Goal: Transaction & Acquisition: Purchase product/service

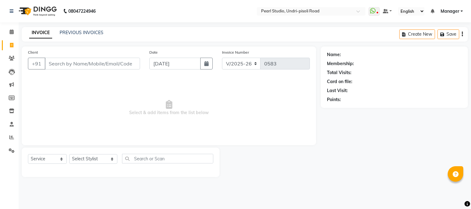
select select "5290"
select select "service"
click at [13, 30] on icon at bounding box center [12, 32] width 4 height 5
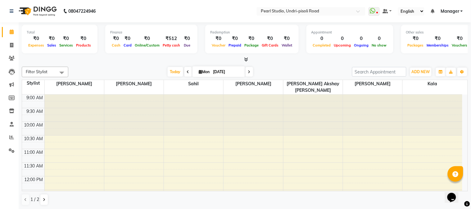
click at [214, 71] on input "[DATE]" at bounding box center [227, 71] width 31 height 9
select select "9"
select select "2025"
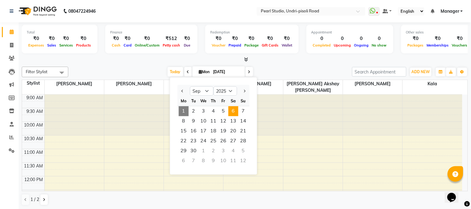
click at [231, 109] on span "6" at bounding box center [234, 112] width 10 height 10
type input "06-09-2025"
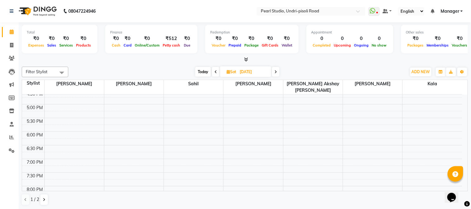
scroll to position [181, 0]
click at [44, 70] on span "Filter Stylist" at bounding box center [37, 71] width 22 height 5
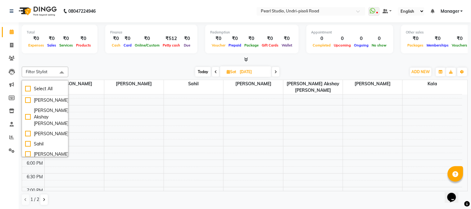
scroll to position [46, 0]
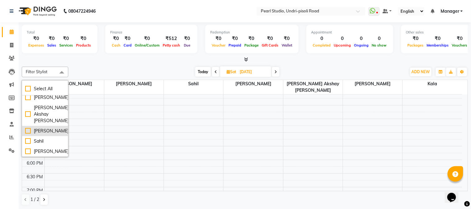
click at [28, 131] on div "[PERSON_NAME]" at bounding box center [45, 131] width 40 height 7
checkbox input "true"
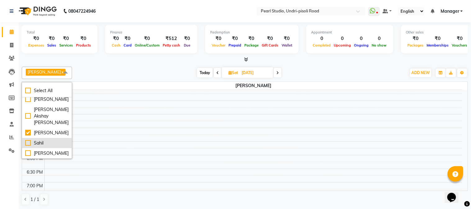
click at [27, 145] on div "Sahil" at bounding box center [46, 143] width 43 height 7
checkbox input "true"
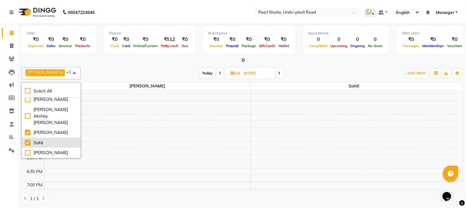
scroll to position [34, 0]
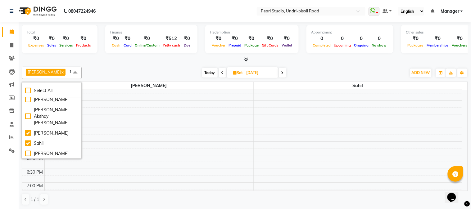
click at [106, 72] on div "Today Sat 06-09-2025" at bounding box center [244, 72] width 319 height 9
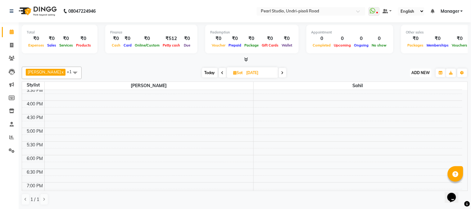
click at [419, 73] on span "ADD NEW" at bounding box center [421, 73] width 18 height 5
click at [14, 43] on span at bounding box center [11, 45] width 11 height 7
select select "service"
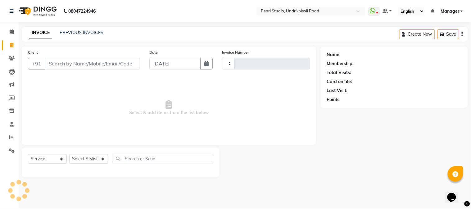
type input "0583"
select select "5290"
click at [77, 158] on select "Select Stylist Kala Manager [PERSON_NAME] [PERSON_NAME] [PERSON_NAME] Akshay [P…" at bounding box center [93, 159] width 48 height 10
select select "63726"
click at [69, 155] on select "Select Stylist Kala Manager [PERSON_NAME] [PERSON_NAME] [PERSON_NAME] Akshay [P…" at bounding box center [93, 159] width 48 height 10
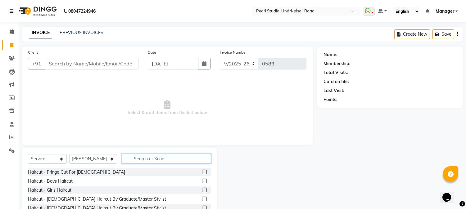
click at [148, 158] on input "text" at bounding box center [166, 159] width 89 height 10
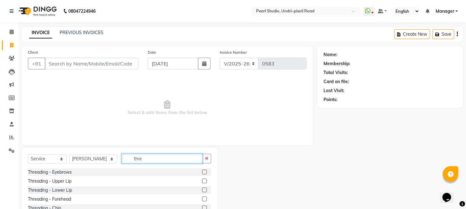
scroll to position [39, 0]
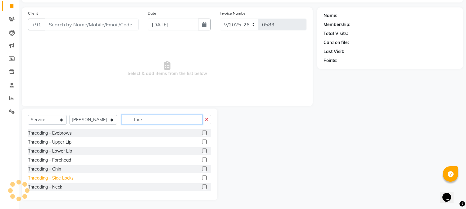
type input "thre"
click at [60, 176] on div "Threading - Side Locks" at bounding box center [51, 178] width 46 height 7
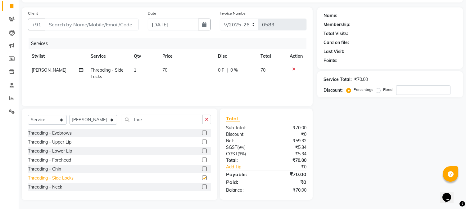
checkbox input "false"
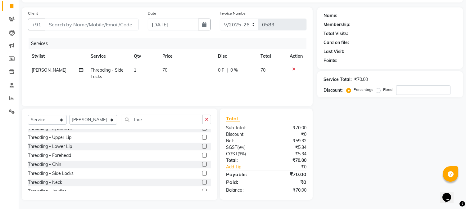
scroll to position [0, 0]
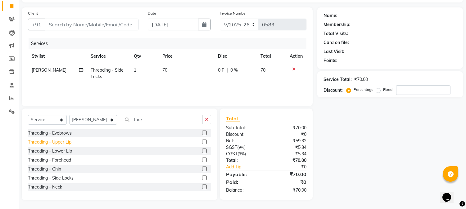
click at [64, 142] on div "Threading - Upper Lip" at bounding box center [49, 142] width 43 height 7
checkbox input "false"
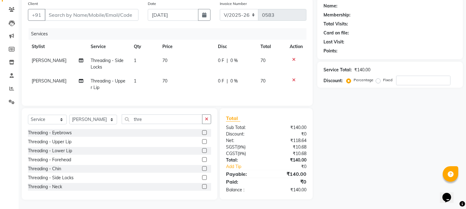
click at [134, 58] on span "1" at bounding box center [135, 61] width 2 height 6
select select "63726"
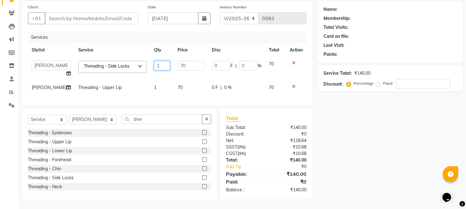
drag, startPoint x: 154, startPoint y: 59, endPoint x: 107, endPoint y: 49, distance: 47.8
click at [107, 57] on tr "Kala Manager Nikhil Gulhane Nitu Rai Pratik Pratima Akshay Sonawane Sabita Pari…" at bounding box center [167, 69] width 279 height 24
type input "2"
click at [386, 134] on div "Name: Membership: Total Visits: Card on file: Last Visit: Points: Service Total…" at bounding box center [393, 100] width 150 height 199
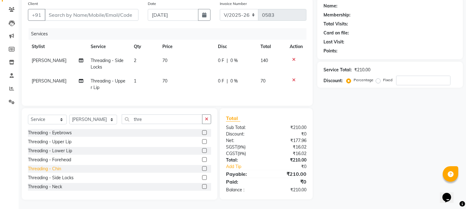
click at [57, 170] on div "Threading - Chin" at bounding box center [44, 169] width 33 height 7
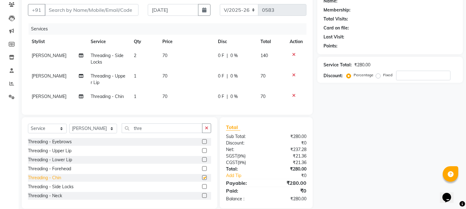
checkbox input "false"
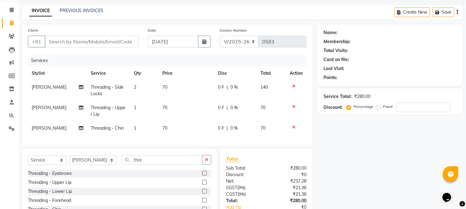
scroll to position [68, 0]
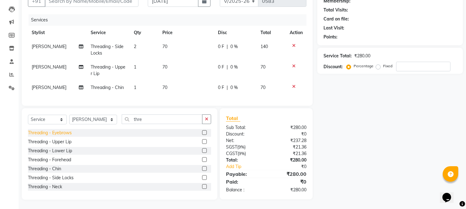
click at [46, 131] on div "Threading - Eyebrows" at bounding box center [50, 133] width 44 height 7
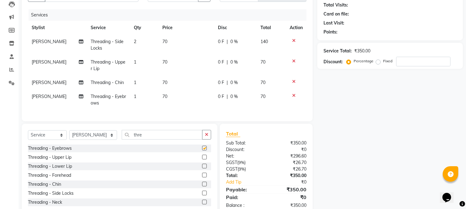
checkbox input "false"
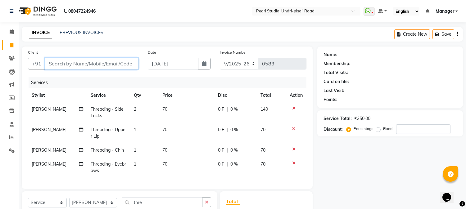
click at [109, 66] on input "Client" at bounding box center [92, 64] width 94 height 12
type input "9"
type input "0"
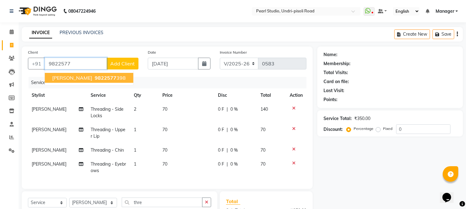
click at [95, 79] on span "9822577" at bounding box center [106, 78] width 22 height 6
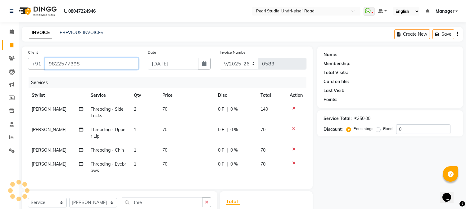
scroll to position [88, 0]
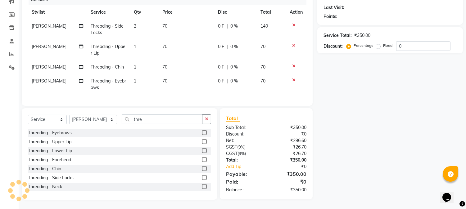
type input "9822577398"
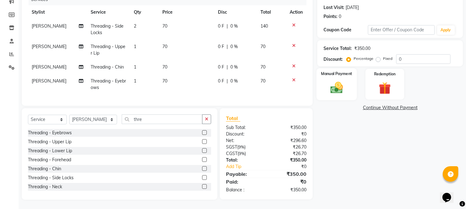
click at [331, 88] on img at bounding box center [337, 88] width 21 height 15
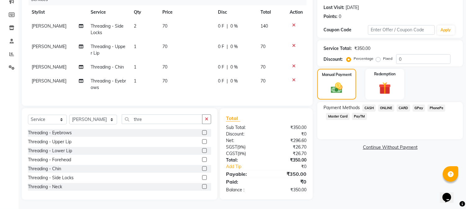
click at [369, 105] on span "CASH" at bounding box center [369, 108] width 13 height 7
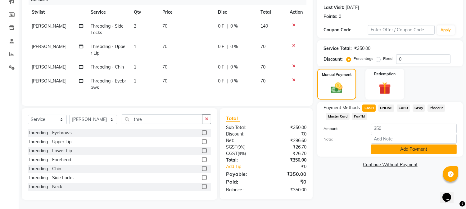
click at [390, 145] on button "Add Payment" at bounding box center [414, 150] width 86 height 10
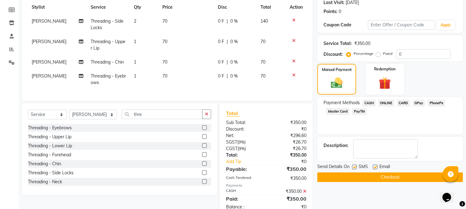
click at [327, 176] on button "Checkout" at bounding box center [391, 178] width 146 height 10
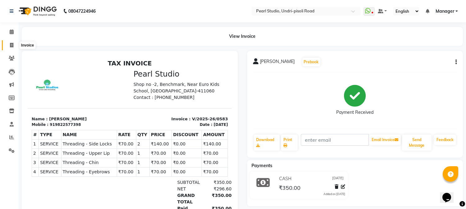
click at [11, 47] on icon at bounding box center [11, 45] width 3 height 5
select select "service"
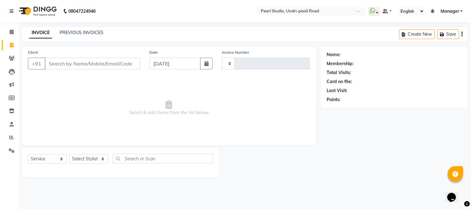
type input "0584"
select select "5290"
click at [88, 63] on input "Client" at bounding box center [92, 64] width 95 height 12
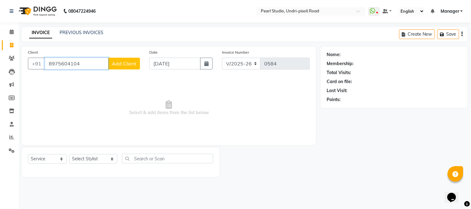
type input "8975604104"
click at [81, 157] on select "Select Stylist Kala Manager [PERSON_NAME] [PERSON_NAME] [PERSON_NAME] Akshay [P…" at bounding box center [93, 159] width 48 height 10
select select "63726"
click at [69, 155] on select "Select Stylist Kala Manager [PERSON_NAME] [PERSON_NAME] [PERSON_NAME] Akshay [P…" at bounding box center [93, 159] width 48 height 10
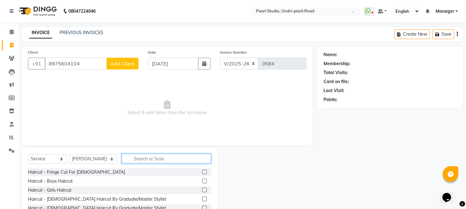
click at [139, 154] on input "text" at bounding box center [166, 159] width 89 height 10
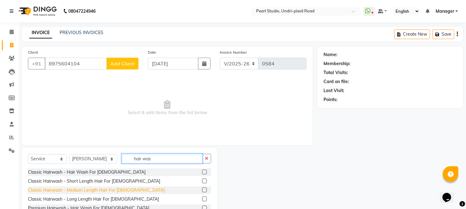
type input "hair was"
click at [81, 193] on div "Classic Hairwash - Medium Length Hair For [DEMOGRAPHIC_DATA]" at bounding box center [96, 190] width 137 height 7
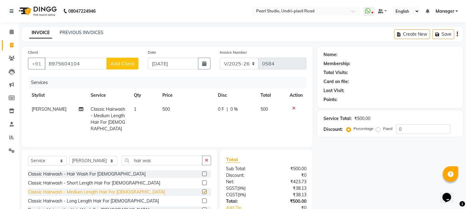
checkbox input "false"
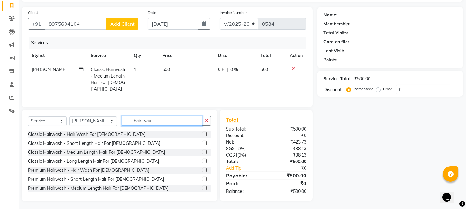
drag, startPoint x: 150, startPoint y: 119, endPoint x: 69, endPoint y: 112, distance: 81.1
click at [69, 112] on div "Select Service Product Membership Package Voucher Prepaid Gift Card Select Styl…" at bounding box center [120, 156] width 196 height 92
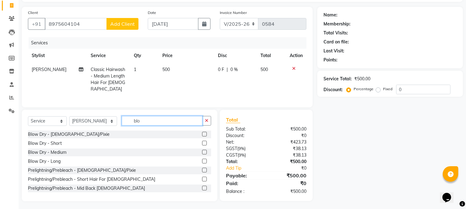
scroll to position [39, 0]
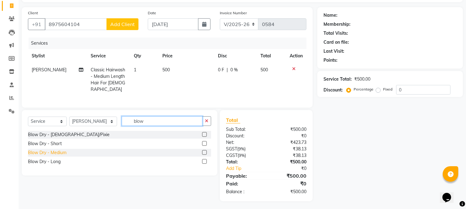
type input "blow"
click at [60, 152] on div "Blow Dry - Medium" at bounding box center [47, 153] width 39 height 7
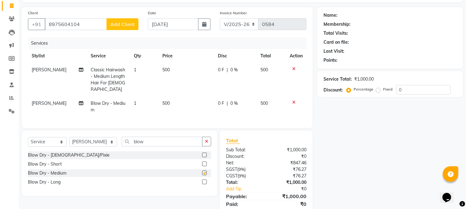
checkbox input "false"
click at [165, 97] on td "500" at bounding box center [187, 107] width 56 height 21
select select "63726"
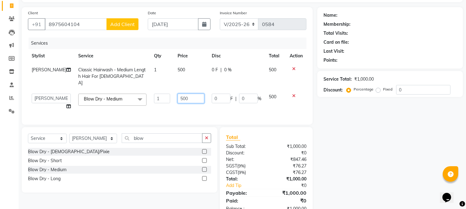
drag, startPoint x: 185, startPoint y: 91, endPoint x: 152, endPoint y: 82, distance: 34.7
click at [152, 82] on tbody "Sabita Pariyar Classic Hairwash - Medium Length Hair For Female 1 500 0 F | 0 %…" at bounding box center [167, 88] width 279 height 51
type input "650"
click at [383, 153] on div "Name: Membership: Total Visits: Card on file: Last Visit: Points: Service Total…" at bounding box center [393, 113] width 150 height 212
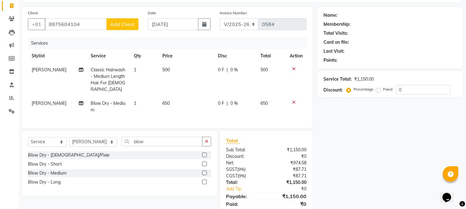
scroll to position [60, 0]
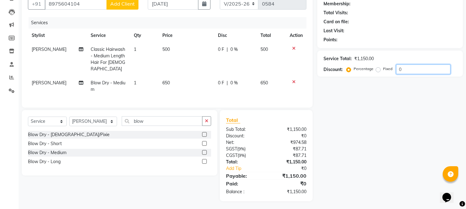
click at [418, 70] on input "0" at bounding box center [423, 70] width 54 height 10
type input "10"
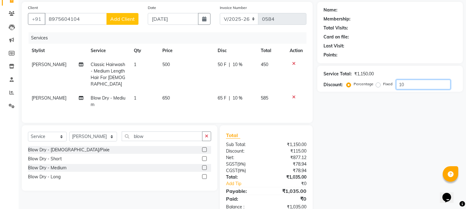
scroll to position [46, 0]
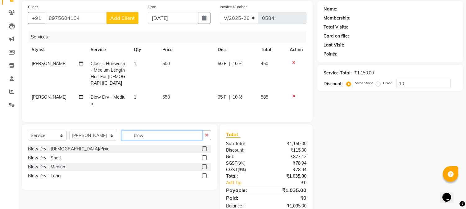
drag, startPoint x: 150, startPoint y: 138, endPoint x: 103, endPoint y: 134, distance: 47.4
click at [103, 134] on div "Select Service Product Membership Package Voucher Prepaid Gift Card Select Styl…" at bounding box center [119, 138] width 183 height 15
click at [371, 158] on div "Name: Membership: Total Visits: Card on file: Last Visit: Points: Service Total…" at bounding box center [393, 108] width 150 height 215
drag, startPoint x: 144, startPoint y: 134, endPoint x: 28, endPoint y: 114, distance: 117.3
click at [28, 114] on div "Client +91 8975604104 Add Client Date 01-09-2025 Invoice Number V/2025 V/2025-2…" at bounding box center [167, 108] width 300 height 215
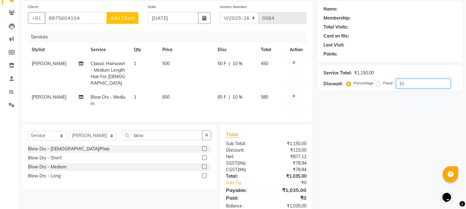
drag, startPoint x: 415, startPoint y: 85, endPoint x: 346, endPoint y: 88, distance: 68.4
click at [346, 88] on div "Discount: Percentage Fixed 10" at bounding box center [390, 84] width 133 height 10
click at [165, 94] on span "650" at bounding box center [166, 97] width 7 height 6
select select "63726"
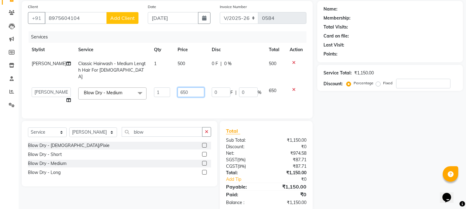
drag, startPoint x: 194, startPoint y: 87, endPoint x: 138, endPoint y: 82, distance: 56.5
click at [138, 84] on tr "Kala Manager Nikhil Gulhane Nitu Rai Pratik Pratima Akshay Sonawane Sabita Pari…" at bounding box center [167, 96] width 279 height 24
type input "500"
click at [387, 143] on div "Name: Membership: Total Visits: Card on file: Last Visit: Points: Service Total…" at bounding box center [393, 107] width 150 height 212
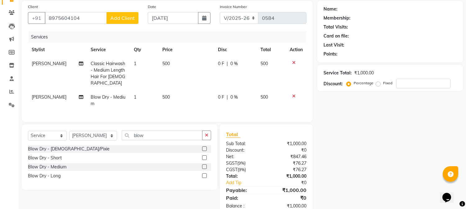
scroll to position [60, 0]
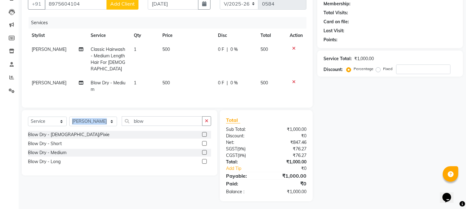
drag, startPoint x: 158, startPoint y: 126, endPoint x: 103, endPoint y: 117, distance: 55.1
click at [103, 117] on div "Select Service Product Membership Package Voucher Prepaid Gift Card Select Styl…" at bounding box center [119, 124] width 183 height 15
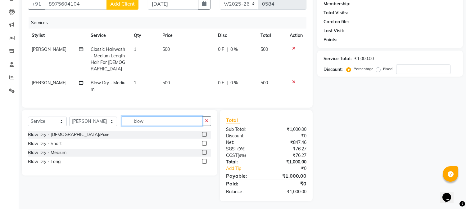
drag, startPoint x: 139, startPoint y: 120, endPoint x: 86, endPoint y: 117, distance: 53.2
click at [86, 117] on div "Select Service Product Membership Package Voucher Prepaid Gift Card Select Styl…" at bounding box center [119, 124] width 183 height 15
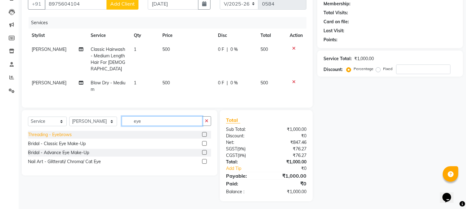
type input "eye"
click at [61, 134] on div "Threading - Eyebrows" at bounding box center [50, 135] width 44 height 7
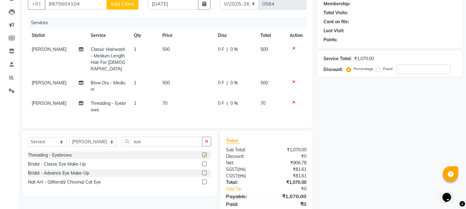
checkbox input "false"
drag, startPoint x: 140, startPoint y: 139, endPoint x: 64, endPoint y: 129, distance: 76.9
click at [64, 129] on div "Client +91 8975604104 Add Client Date 01-09-2025 Invoice Number V/2025 V/2025-2…" at bounding box center [167, 105] width 300 height 236
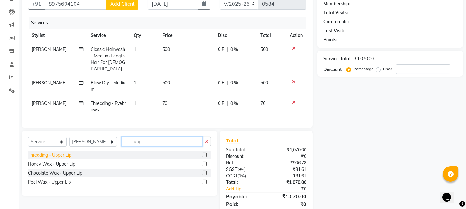
type input "upp"
click at [67, 153] on div "Threading - Upper Lip" at bounding box center [49, 155] width 43 height 7
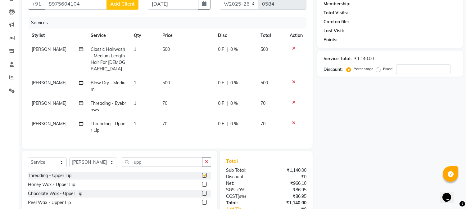
checkbox input "false"
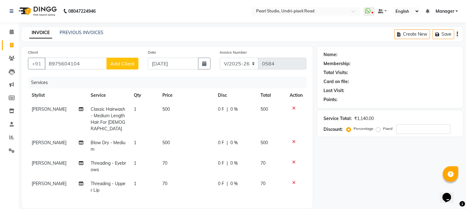
scroll to position [101, 0]
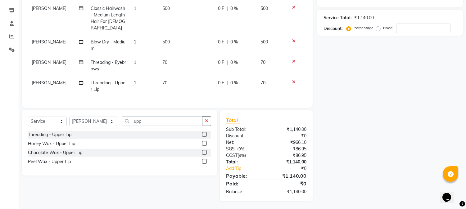
drag, startPoint x: 226, startPoint y: 172, endPoint x: 349, endPoint y: 174, distance: 122.7
click at [349, 174] on div "Client +91 8975604104 Add Client Date 01-09-2025 Invoice Number V/2025 V/2025-2…" at bounding box center [242, 74] width 451 height 256
click at [349, 174] on div "Name: Membership: Total Visits: Card on file: Last Visit: Points: Service Total…" at bounding box center [393, 74] width 150 height 256
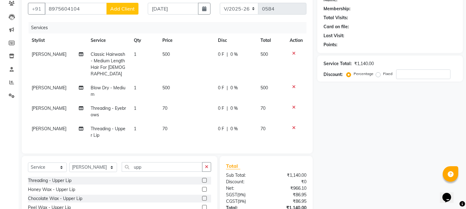
scroll to position [9, 0]
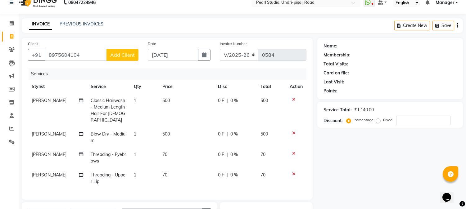
click at [166, 103] on span "500" at bounding box center [166, 101] width 7 height 6
select select "63726"
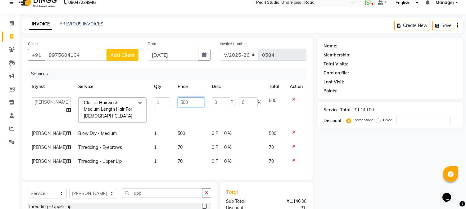
drag, startPoint x: 188, startPoint y: 106, endPoint x: 153, endPoint y: 105, distance: 34.2
click at [153, 105] on tr "Kala Manager Nikhil Gulhane Nitu Rai Pratik Pratima Akshay Sonawane Sabita Pari…" at bounding box center [167, 110] width 279 height 33
type input "350"
click at [345, 160] on div "Name: Membership: Total Visits: Card on file: Last Visit: Points: Service Total…" at bounding box center [393, 156] width 150 height 236
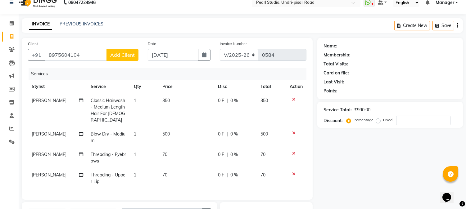
click at [165, 131] on span "500" at bounding box center [166, 134] width 7 height 6
select select "63726"
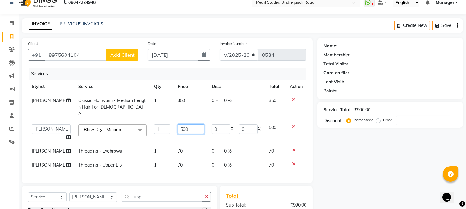
drag, startPoint x: 187, startPoint y: 122, endPoint x: 163, endPoint y: 122, distance: 23.6
click at [163, 122] on tr "Kala Manager Nikhil Gulhane Nitu Rai Pratik Pratima Akshay Sonawane Sabita Pari…" at bounding box center [167, 133] width 279 height 24
type input "650"
click at [347, 162] on div "Name: Membership: Total Visits: Card on file: Last Visit: Points: Service Total…" at bounding box center [393, 158] width 150 height 240
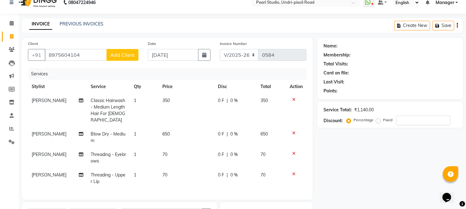
click at [121, 57] on span "Add Client" at bounding box center [122, 55] width 25 height 6
select select "22"
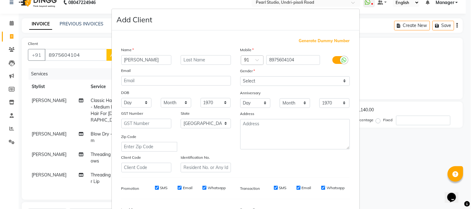
type input "Harsha"
click at [189, 61] on input "text" at bounding box center [206, 60] width 50 height 10
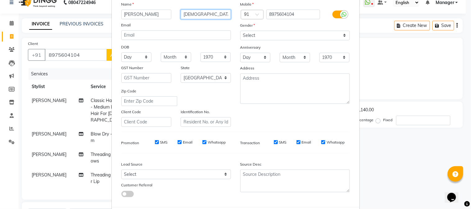
type input "Jain"
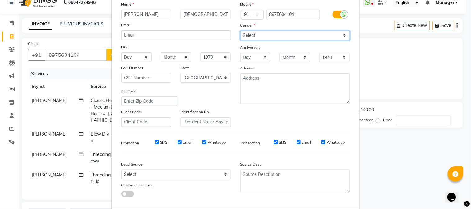
click at [295, 34] on select "Select Male Female Other Prefer Not To Say" at bounding box center [295, 36] width 110 height 10
select select "female"
click at [240, 31] on select "Select Male Female Other Prefer Not To Say" at bounding box center [295, 36] width 110 height 10
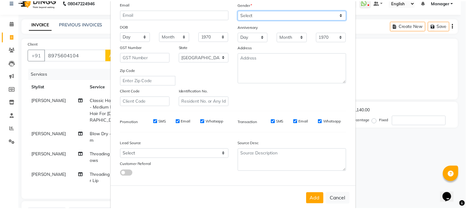
scroll to position [78, 0]
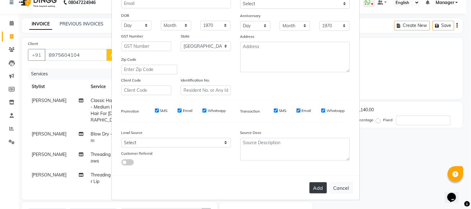
click at [317, 190] on button "Add" at bounding box center [318, 188] width 17 height 11
type input "0"
select select
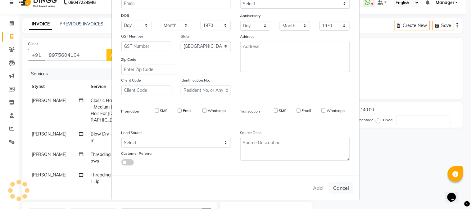
select select "null"
select select
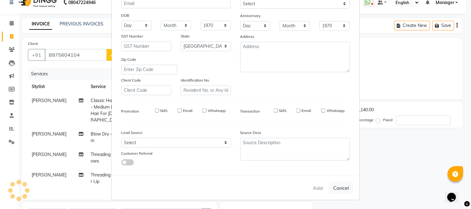
checkbox input "false"
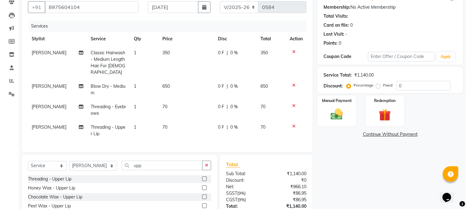
scroll to position [55, 0]
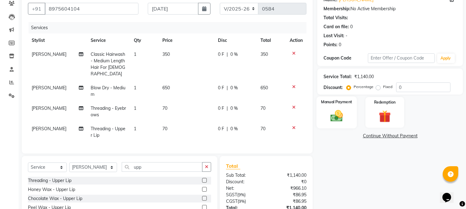
click at [335, 124] on div "Manual Payment" at bounding box center [337, 113] width 40 height 32
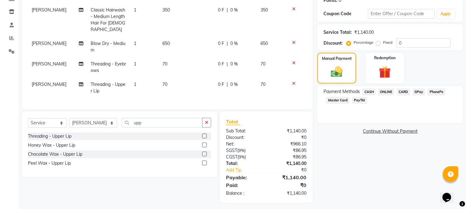
scroll to position [101, 0]
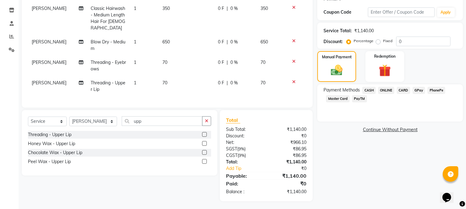
click at [405, 93] on span "CARD" at bounding box center [403, 90] width 13 height 7
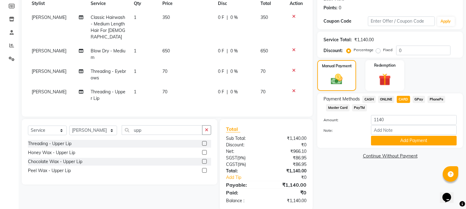
scroll to position [46, 0]
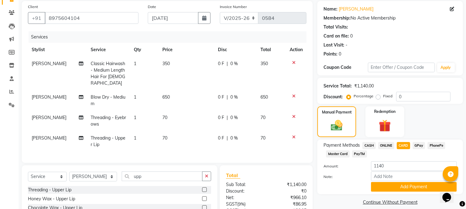
drag, startPoint x: 349, startPoint y: 35, endPoint x: 359, endPoint y: 35, distance: 10.3
click at [359, 35] on div "Card on file: 0" at bounding box center [390, 36] width 133 height 7
click at [363, 32] on div "Name: Harsha Jain Membership: No Active Membership Total Visits: Card on file: …" at bounding box center [390, 30] width 133 height 54
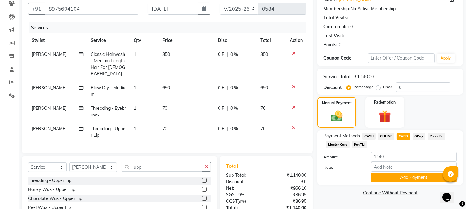
scroll to position [101, 0]
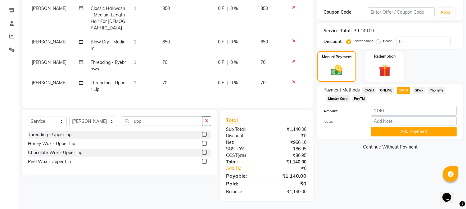
click at [357, 100] on span "PayTM" at bounding box center [359, 98] width 15 height 7
click at [387, 134] on button "Add Payment" at bounding box center [414, 132] width 86 height 10
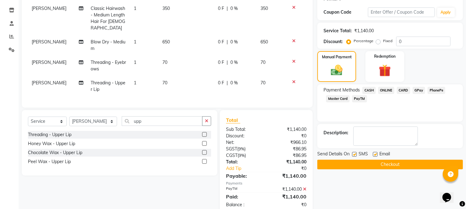
scroll to position [114, 0]
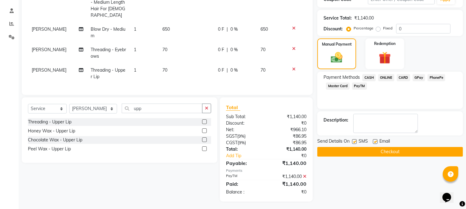
click at [346, 155] on button "Checkout" at bounding box center [391, 152] width 146 height 10
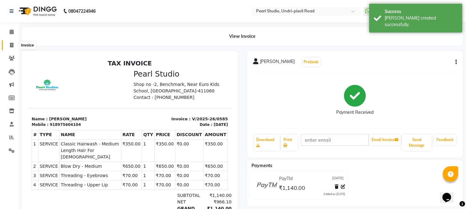
click at [13, 45] on icon at bounding box center [11, 45] width 3 height 5
select select "service"
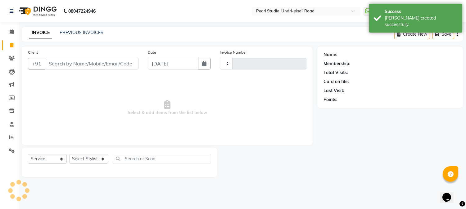
type input "0586"
select select "5290"
click at [82, 30] on link "PREVIOUS INVOICES" at bounding box center [82, 33] width 44 height 6
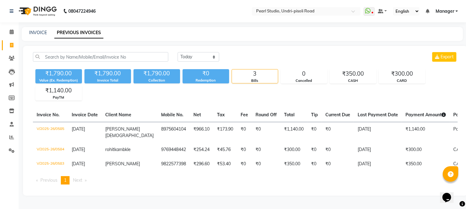
click at [314, 52] on div "Today Yesterday Custom Range Export ₹1,790.00 Value (Ex. Redemption) ₹1,790.00 …" at bounding box center [245, 121] width 445 height 150
click at [319, 57] on div "Today Yesterday Custom Range Export" at bounding box center [318, 57] width 280 height 10
click at [201, 34] on div "INVOICE PREVIOUS INVOICES" at bounding box center [239, 33] width 434 height 7
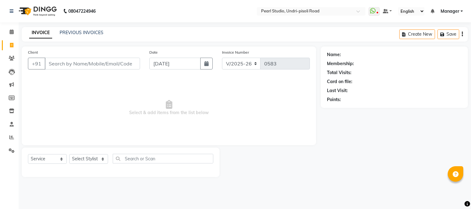
select select "5290"
select select "service"
click at [77, 66] on input "Client" at bounding box center [92, 64] width 95 height 12
type input "9873508208"
click at [127, 66] on span "Add Client" at bounding box center [124, 64] width 25 height 6
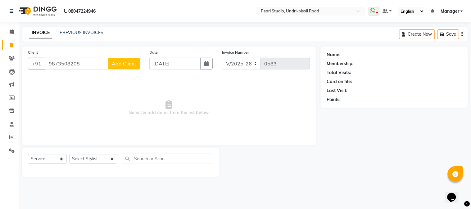
select select "22"
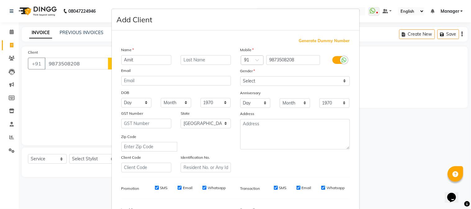
type input "Amit"
click at [189, 57] on input "text" at bounding box center [206, 60] width 50 height 10
type input "Gupta"
click at [266, 81] on select "Select Male Female Other Prefer Not To Say" at bounding box center [295, 81] width 110 height 10
select select "male"
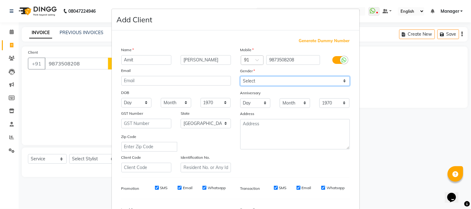
click at [240, 76] on select "Select Male Female Other Prefer Not To Say" at bounding box center [295, 81] width 110 height 10
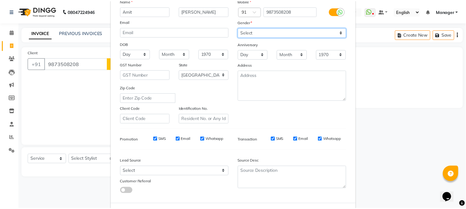
scroll to position [78, 0]
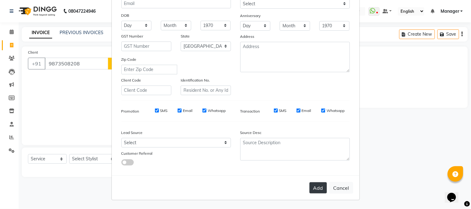
click at [318, 190] on button "Add" at bounding box center [318, 188] width 17 height 11
select select
select select "null"
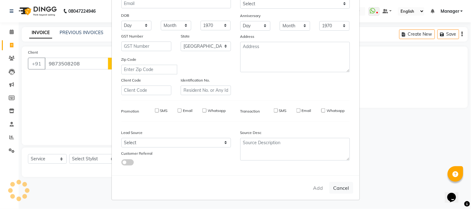
select select
checkbox input "false"
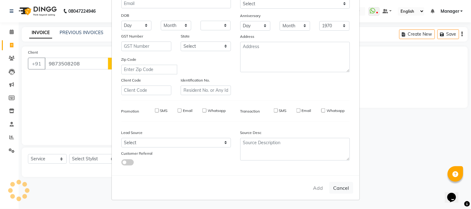
checkbox input "false"
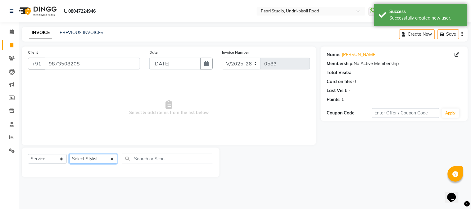
click at [83, 161] on select "Select Stylist Kala Manager [PERSON_NAME] [PERSON_NAME] [PERSON_NAME] Akshay [P…" at bounding box center [93, 159] width 48 height 10
select select "71778"
click at [69, 155] on select "Select Stylist Kala Manager [PERSON_NAME] [PERSON_NAME] [PERSON_NAME] Akshay [P…" at bounding box center [93, 159] width 48 height 10
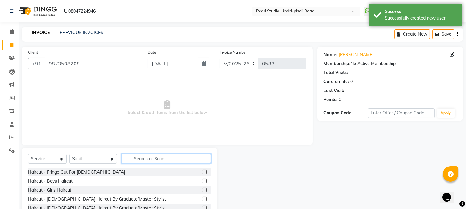
click at [146, 157] on input "text" at bounding box center [166, 159] width 89 height 10
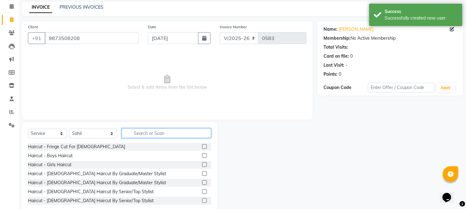
scroll to position [39, 0]
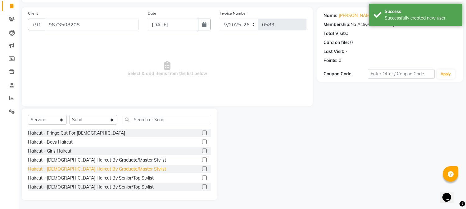
click at [63, 169] on div "Haircut - [DEMOGRAPHIC_DATA] Haircut By Graduate/Master Stylist" at bounding box center [97, 169] width 138 height 7
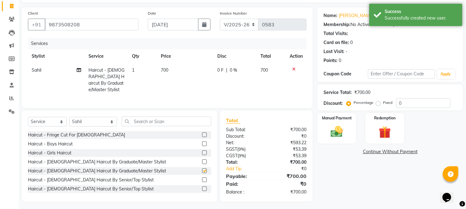
checkbox input "false"
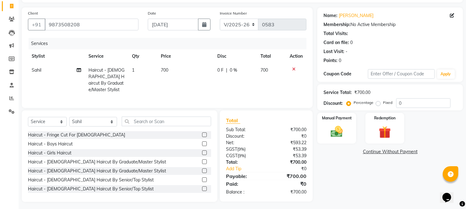
click at [381, 182] on div "Name: Amit Gupta Membership: No Active Membership Total Visits: Card on file: 0…" at bounding box center [393, 104] width 150 height 195
drag, startPoint x: 89, startPoint y: 21, endPoint x: 88, endPoint y: 24, distance: 3.6
click at [89, 21] on input "9873508208" at bounding box center [92, 25] width 94 height 12
drag, startPoint x: 88, startPoint y: 24, endPoint x: 23, endPoint y: 17, distance: 65.9
click at [23, 17] on div "Client +91 9873508208 Date 01-09-2025 Invoice Number V/2025 V/2025-26 0583 Serv…" at bounding box center [167, 57] width 291 height 101
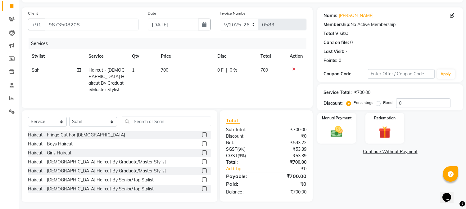
click at [169, 68] on td "700" at bounding box center [185, 80] width 57 height 34
select select "71778"
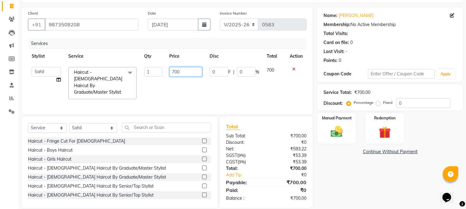
drag, startPoint x: 154, startPoint y: 68, endPoint x: 137, endPoint y: 68, distance: 17.1
click at [137, 68] on tr "Kala Manager Nikhil Gulhane Nitu Rai Pratik Pratima Akshay Sonawane Sabita Pari…" at bounding box center [167, 83] width 279 height 40
type input "5500"
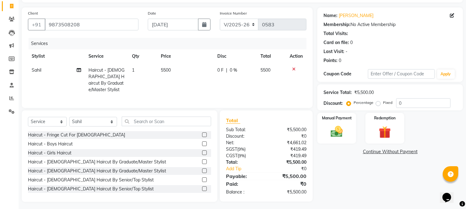
click at [355, 184] on div "Name: Amit Gupta Membership: No Active Membership Total Visits: Card on file: 0…" at bounding box center [393, 104] width 150 height 195
drag, startPoint x: 426, startPoint y: 101, endPoint x: 368, endPoint y: 91, distance: 58.7
click at [368, 91] on div "Service Total: ₹5,500.00 Discount: Percentage Fixed 0" at bounding box center [390, 97] width 133 height 21
type input "15"
click at [367, 193] on div "Name: Amit Gupta Membership: No Active Membership Total Visits: Card on file: 0…" at bounding box center [393, 104] width 150 height 195
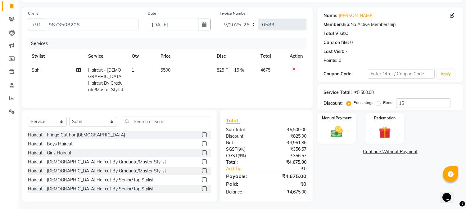
click at [291, 67] on div at bounding box center [296, 69] width 13 height 4
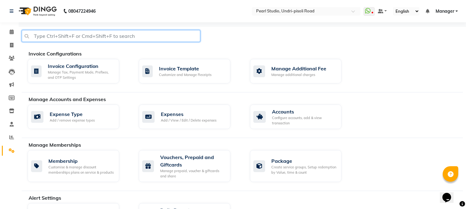
click at [81, 35] on input "text" at bounding box center [111, 36] width 179 height 12
click at [149, 35] on input "wallet" at bounding box center [111, 36] width 179 height 12
type input "wallet"
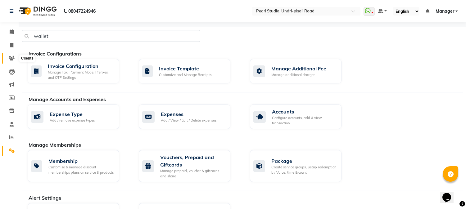
click at [9, 61] on icon at bounding box center [12, 58] width 6 height 5
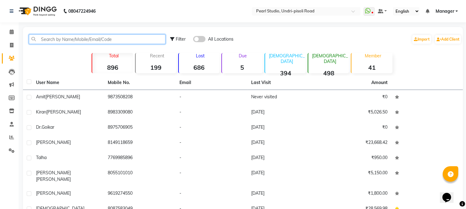
click at [99, 40] on input "text" at bounding box center [97, 39] width 137 height 10
paste input "9873508208"
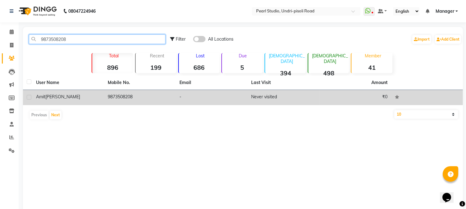
type input "9873508208"
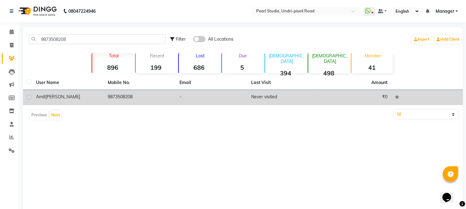
click at [150, 102] on td "9873508208" at bounding box center [140, 97] width 72 height 15
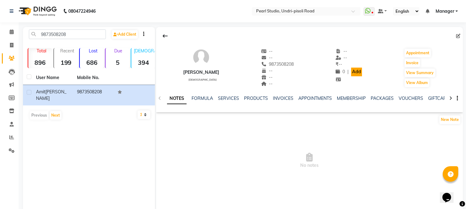
click at [353, 72] on link "Add" at bounding box center [356, 72] width 11 height 9
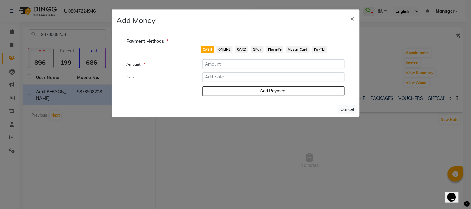
click at [322, 51] on span "PayTM" at bounding box center [319, 49] width 15 height 7
click at [302, 61] on input "number" at bounding box center [274, 64] width 142 height 10
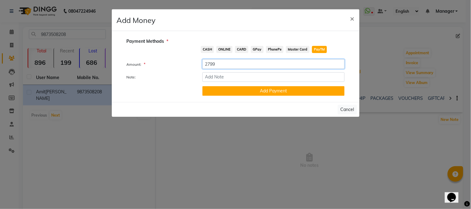
type input "2799"
click at [232, 78] on input "Note:" at bounding box center [274, 77] width 142 height 10
click at [212, 77] on input "Vlcc Facial Pedi-Mani Eyebrows,upper lip Hair cut" at bounding box center [274, 77] width 142 height 10
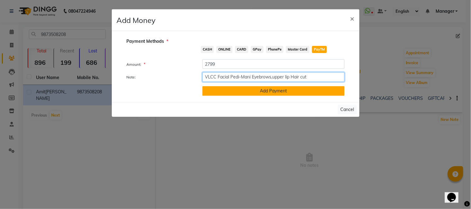
type input "VLCC Facial Pedi-Mani Eyebrows,upper lip Hair cut"
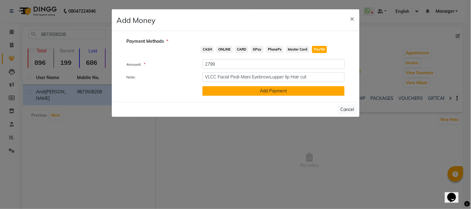
click at [260, 89] on button "Add Payment" at bounding box center [274, 91] width 142 height 10
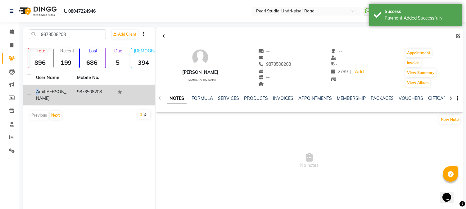
drag, startPoint x: 34, startPoint y: 92, endPoint x: 38, endPoint y: 93, distance: 4.1
click at [38, 93] on td "Amit Gupta" at bounding box center [52, 95] width 41 height 21
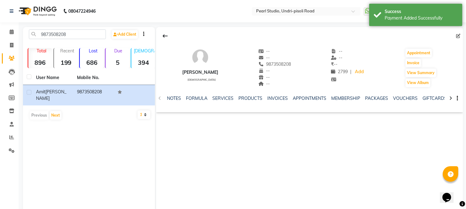
click at [87, 149] on div "9873508208 Add Client Total 896 Recent 199 Lost 686 Due 5 Male 394 Female 498 M…" at bounding box center [89, 120] width 132 height 186
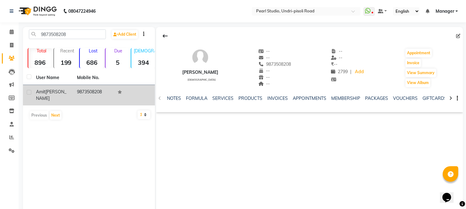
copy tr "Amit Gupta 9873508208"
drag, startPoint x: 105, startPoint y: 93, endPoint x: 36, endPoint y: 91, distance: 69.0
click at [36, 91] on tr "Amit Gupta 9873508208" at bounding box center [89, 95] width 132 height 21
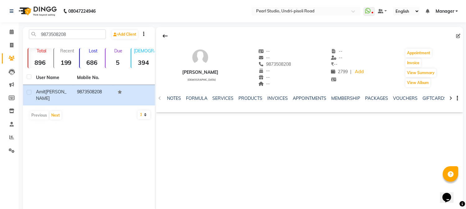
click at [89, 161] on div "9873508208 Add Client Total 896 Recent 199 Lost 686 Due 5 Male 394 Female 498 M…" at bounding box center [89, 120] width 132 height 186
click at [11, 43] on icon at bounding box center [11, 45] width 3 height 5
select select "service"
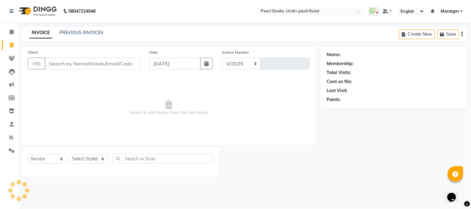
select select "5290"
type input "0583"
click at [77, 159] on select "Select Stylist Kala Manager [PERSON_NAME] [PERSON_NAME] [PERSON_NAME] Akshay [P…" at bounding box center [93, 159] width 48 height 10
select select "71778"
click at [69, 155] on select "Select Stylist Kala Manager [PERSON_NAME] [PERSON_NAME] [PERSON_NAME] Akshay [P…" at bounding box center [93, 159] width 48 height 10
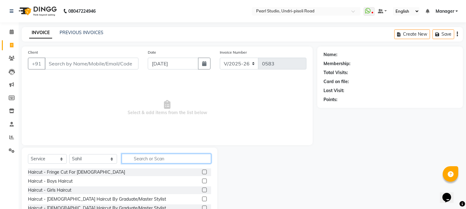
click at [142, 158] on input "text" at bounding box center [166, 159] width 89 height 10
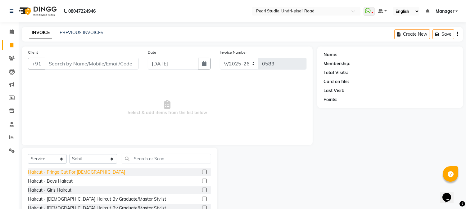
click at [61, 172] on div "Haircut - Fringe Cut For [DEMOGRAPHIC_DATA]" at bounding box center [76, 172] width 97 height 7
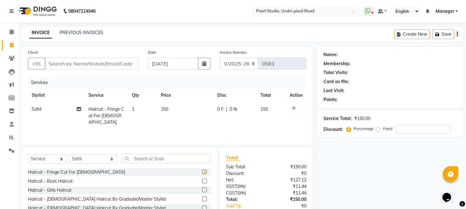
checkbox input "false"
click at [164, 108] on span "150" at bounding box center [164, 110] width 7 height 6
select select "71778"
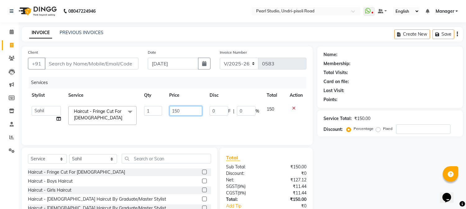
drag, startPoint x: 185, startPoint y: 112, endPoint x: 129, endPoint y: 112, distance: 56.2
click at [129, 112] on tr "Kala Manager Nikhil Gulhane Nitu Rai Pratik Pratima Akshay Sonawane Sabita Pari…" at bounding box center [167, 116] width 279 height 26
drag, startPoint x: 193, startPoint y: 112, endPoint x: 97, endPoint y: 103, distance: 96.4
click at [100, 103] on tr "Kala Manager Nikhil Gulhane Nitu Rai Pratik Pratima Akshay Sonawane Sabita Pari…" at bounding box center [167, 116] width 279 height 26
type input "3390"
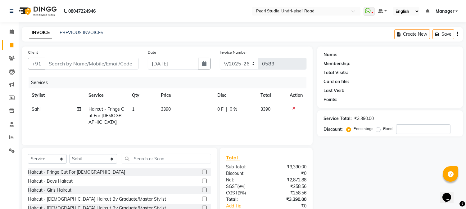
click at [375, 178] on div "Name: Membership: Total Visits: Card on file: Last Visit: Points: Service Total…" at bounding box center [393, 143] width 150 height 193
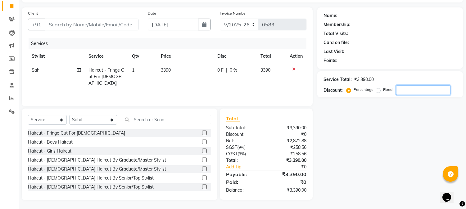
click at [408, 88] on input "number" at bounding box center [423, 90] width 54 height 10
type input "1"
type input "20"
click at [378, 129] on div "Name: Membership: Total Visits: Card on file: Last Visit: Points: Service Total…" at bounding box center [393, 103] width 150 height 193
drag, startPoint x: 376, startPoint y: 89, endPoint x: 309, endPoint y: 86, distance: 66.6
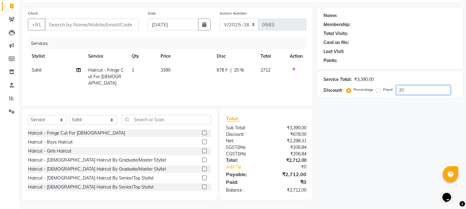
click at [310, 86] on div "Client +91 Date 01-09-2025 Invoice Number V/2025 V/2025-26 0583 Services Stylis…" at bounding box center [242, 103] width 451 height 193
click at [168, 71] on span "3390" at bounding box center [166, 70] width 10 height 6
select select "71778"
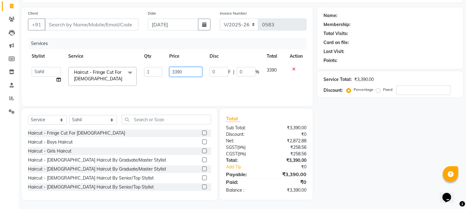
drag, startPoint x: 198, startPoint y: 71, endPoint x: 150, endPoint y: 70, distance: 48.5
click at [150, 70] on tr "Kala Manager Nikhil Gulhane Nitu Rai Pratik Pratima Akshay Sonawane Sabita Pari…" at bounding box center [167, 76] width 279 height 26
type input "4040"
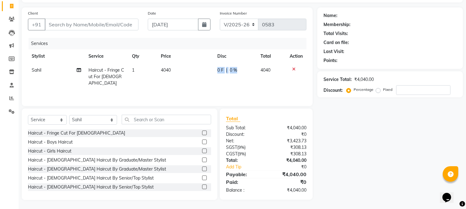
drag, startPoint x: 249, startPoint y: 75, endPoint x: 214, endPoint y: 70, distance: 35.2
click at [378, 151] on div "Name: Membership: Total Visits: Card on file: Last Visit: Points: Service Total…" at bounding box center [393, 103] width 150 height 193
click at [230, 69] on span "0 %" at bounding box center [233, 70] width 7 height 7
select select "71778"
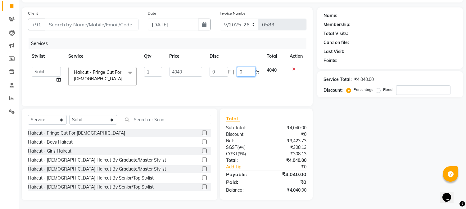
drag, startPoint x: 251, startPoint y: 72, endPoint x: 224, endPoint y: 63, distance: 28.2
click at [224, 63] on td "0 F | 0 %" at bounding box center [234, 76] width 57 height 26
type input "20"
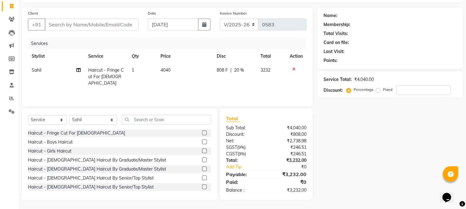
click at [358, 156] on div "Name: Membership: Total Visits: Card on file: Last Visit: Points: Service Total…" at bounding box center [393, 103] width 150 height 193
click at [365, 39] on div "Card on file:" at bounding box center [390, 42] width 133 height 7
click at [363, 156] on div "Name: Membership: Total Visits: Card on file: Last Visit: Points: Service Total…" at bounding box center [393, 103] width 150 height 193
click at [355, 129] on div "Name: Membership: Total Visits: Card on file: Last Visit: Points: Service Total…" at bounding box center [393, 103] width 150 height 193
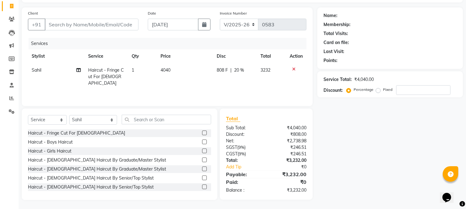
click at [235, 69] on span "20 %" at bounding box center [239, 70] width 10 height 7
select select "71778"
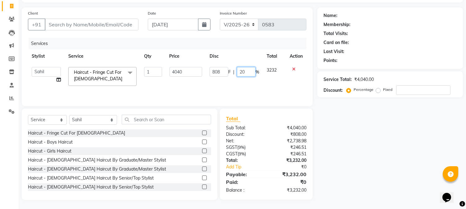
drag, startPoint x: 251, startPoint y: 75, endPoint x: 218, endPoint y: 71, distance: 33.1
click at [218, 71] on div "808 F | 20 %" at bounding box center [235, 72] width 50 height 10
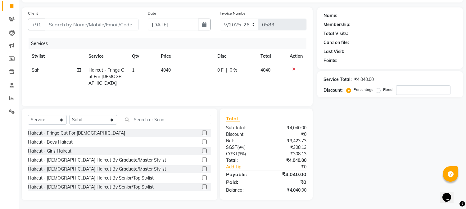
click at [373, 135] on div "Name: Membership: Total Visits: Card on file: Last Visit: Points: Service Total…" at bounding box center [393, 103] width 150 height 193
click at [412, 92] on input "number" at bounding box center [423, 90] width 54 height 10
type input "2"
type input "3"
click at [368, 138] on div "Name: Membership: Total Visits: Card on file: Last Visit: Points: Service Total…" at bounding box center [393, 103] width 150 height 193
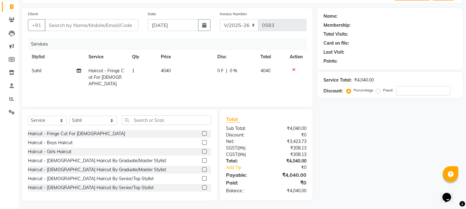
scroll to position [0, 0]
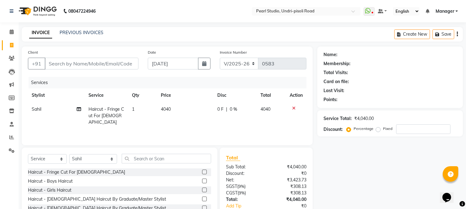
click at [378, 71] on div "Total Visits:" at bounding box center [390, 73] width 133 height 7
select select "5290"
select select "service"
select select "71778"
click at [294, 106] on icon at bounding box center [293, 108] width 3 height 4
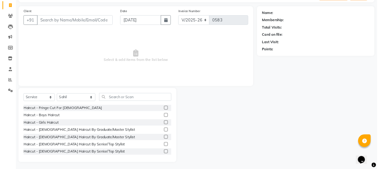
scroll to position [39, 0]
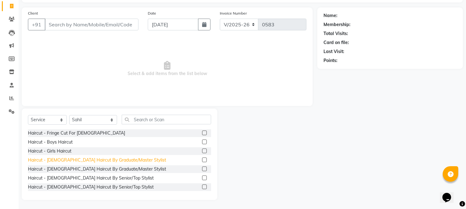
click at [65, 161] on div "Haircut - [DEMOGRAPHIC_DATA] Haircut By Graduate/Master Stylist" at bounding box center [97, 160] width 138 height 7
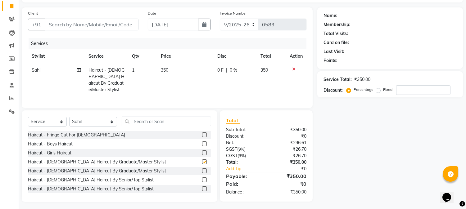
checkbox input "false"
click at [163, 71] on span "350" at bounding box center [164, 70] width 7 height 6
select select "71778"
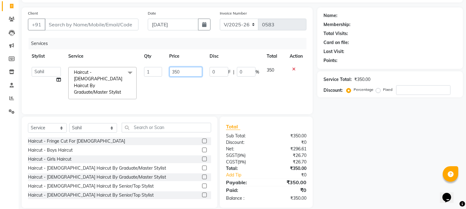
click at [182, 72] on input "350" at bounding box center [186, 72] width 33 height 10
type input "300"
click at [355, 135] on div "Name: Membership: Total Visits: Card on file: Last Visit: Points: Service Total…" at bounding box center [393, 107] width 150 height 201
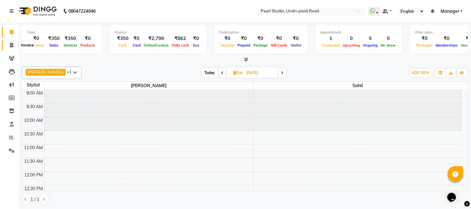
click at [14, 43] on span at bounding box center [11, 45] width 11 height 7
select select "5290"
select select "service"
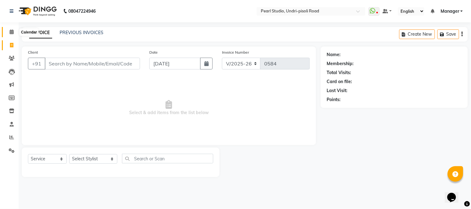
click at [15, 32] on span at bounding box center [11, 32] width 11 height 7
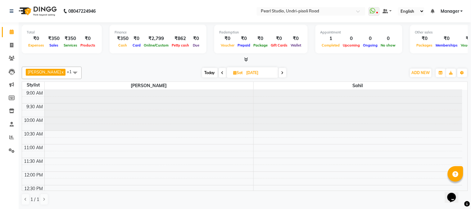
click at [73, 72] on span at bounding box center [75, 73] width 12 height 12
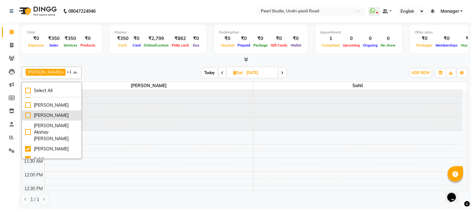
scroll to position [34, 0]
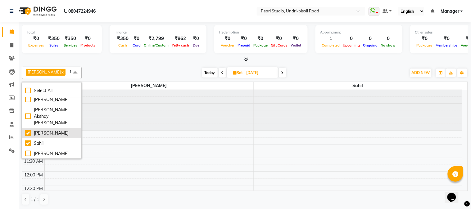
click at [27, 130] on div "[PERSON_NAME]" at bounding box center [51, 133] width 53 height 7
checkbox input "false"
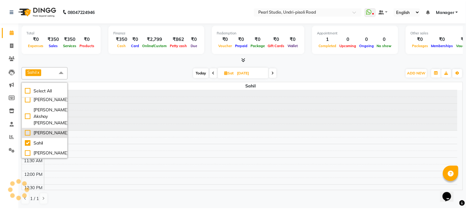
scroll to position [40, 0]
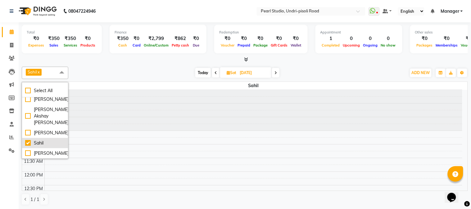
click at [28, 147] on div "Sahil" at bounding box center [45, 143] width 40 height 7
checkbox input "false"
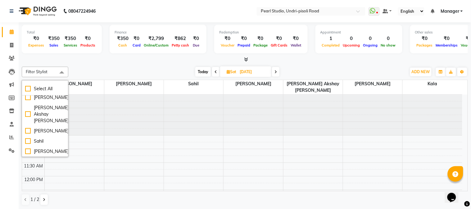
click at [113, 61] on div at bounding box center [245, 60] width 446 height 7
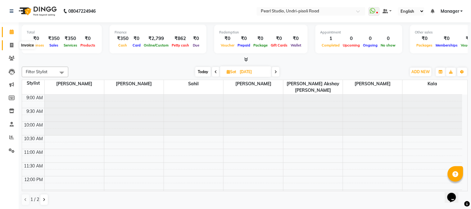
click at [11, 47] on icon at bounding box center [11, 45] width 3 height 5
select select "5290"
select select "service"
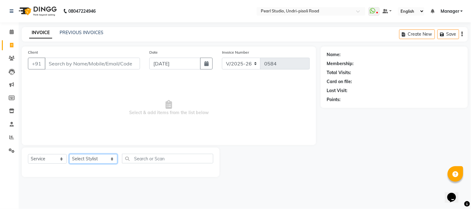
click at [78, 160] on select "Select Stylist Kala Manager [PERSON_NAME] [PERSON_NAME] [PERSON_NAME] Akshay [P…" at bounding box center [93, 159] width 48 height 10
select select "71778"
click at [69, 155] on select "Select Stylist Kala Manager [PERSON_NAME] [PERSON_NAME] [PERSON_NAME] Akshay [P…" at bounding box center [93, 159] width 48 height 10
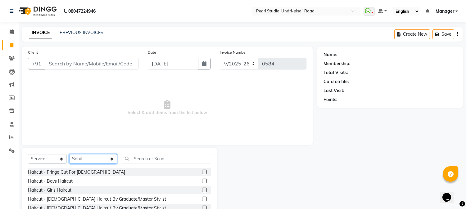
scroll to position [39, 0]
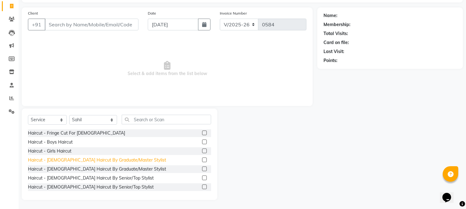
click at [68, 161] on div "Haircut - [DEMOGRAPHIC_DATA] Haircut By Graduate/Master Stylist" at bounding box center [97, 160] width 138 height 7
checkbox input "false"
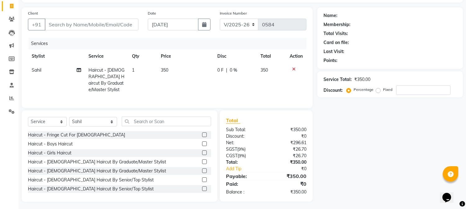
click at [168, 70] on span "350" at bounding box center [164, 70] width 7 height 6
select select "71778"
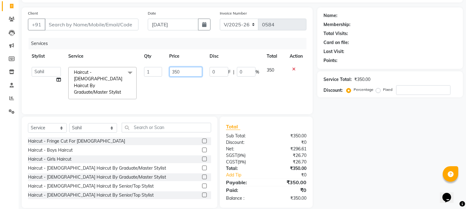
click at [189, 69] on input "350" at bounding box center [186, 72] width 33 height 10
type input "300"
click at [377, 117] on div "Name: Membership: Total Visits: Card on file: Last Visit: Points: Service Total…" at bounding box center [393, 107] width 150 height 201
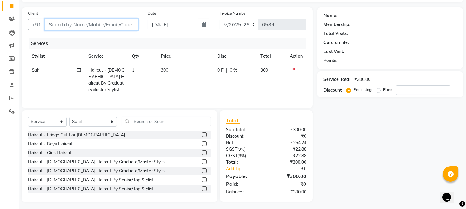
click at [97, 26] on input "Client" at bounding box center [92, 25] width 94 height 12
type input "9"
type input "0"
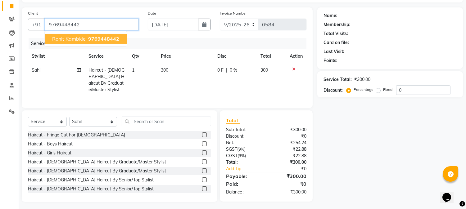
type input "9769448442"
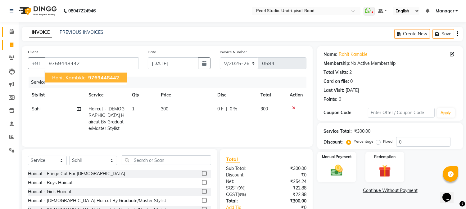
scroll to position [0, 0]
click at [93, 78] on span "9769448442" at bounding box center [103, 78] width 31 height 6
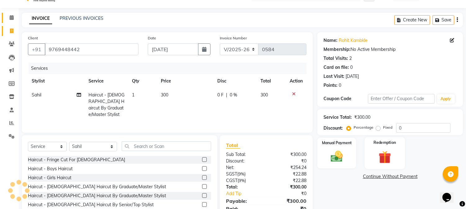
scroll to position [40, 0]
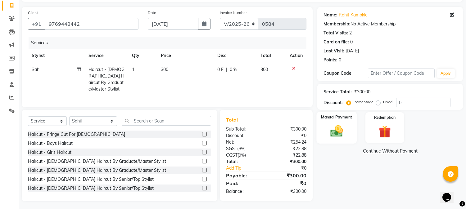
click at [345, 135] on img at bounding box center [337, 131] width 21 height 15
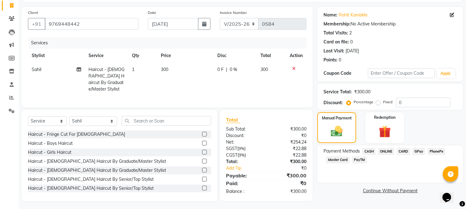
click at [405, 153] on span "CARD" at bounding box center [403, 151] width 13 height 7
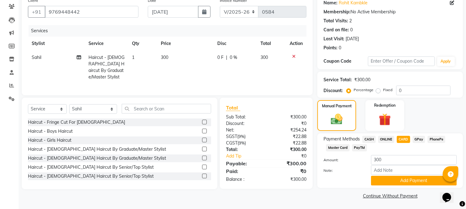
scroll to position [53, 0]
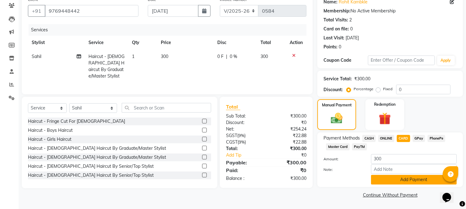
click at [381, 181] on button "Add Payment" at bounding box center [414, 180] width 86 height 10
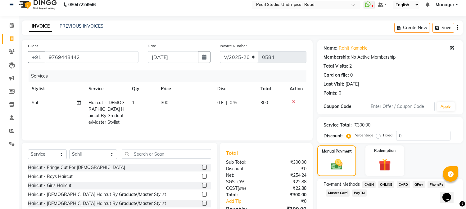
scroll to position [70, 0]
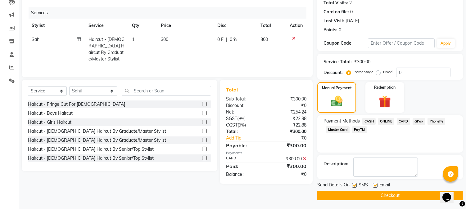
click at [381, 197] on button "Checkout" at bounding box center [391, 196] width 146 height 10
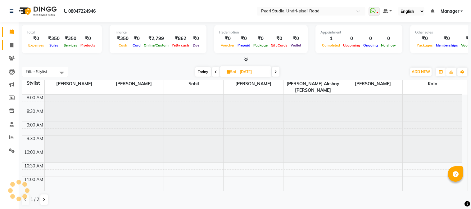
click at [8, 42] on span at bounding box center [11, 45] width 11 height 7
select select "service"
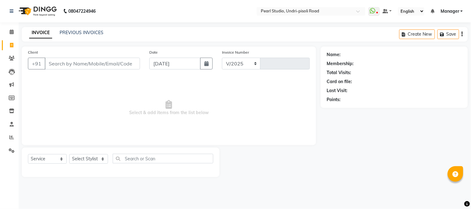
select select "5290"
type input "0584"
drag, startPoint x: 98, startPoint y: 157, endPoint x: 89, endPoint y: 165, distance: 12.1
click at [98, 157] on select "Select Stylist Kala Manager [PERSON_NAME] [PERSON_NAME] [PERSON_NAME] Akshay [P…" at bounding box center [93, 159] width 48 height 10
select select "71778"
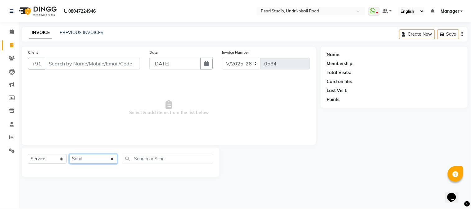
click at [69, 155] on select "Select Stylist Kala Manager [PERSON_NAME] [PERSON_NAME] [PERSON_NAME] Akshay [P…" at bounding box center [93, 159] width 48 height 10
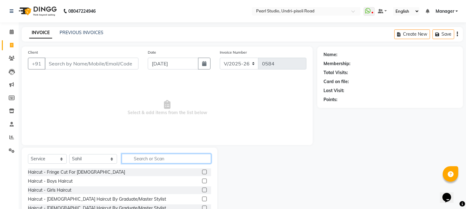
click at [135, 161] on input "text" at bounding box center [166, 159] width 89 height 10
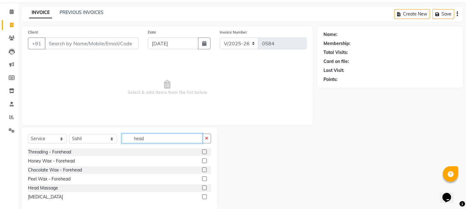
scroll to position [31, 0]
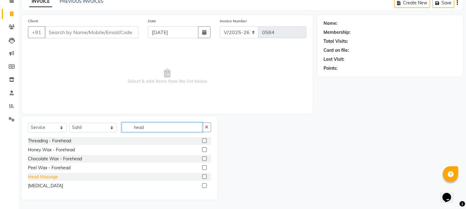
type input "head"
click at [53, 176] on div "Head Massage" at bounding box center [43, 177] width 30 height 7
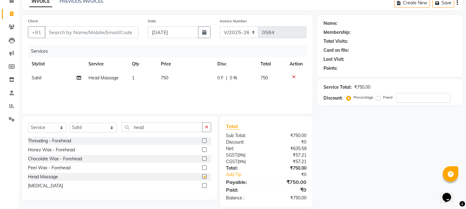
checkbox input "false"
click at [165, 79] on span "750" at bounding box center [164, 78] width 7 height 6
select select "71778"
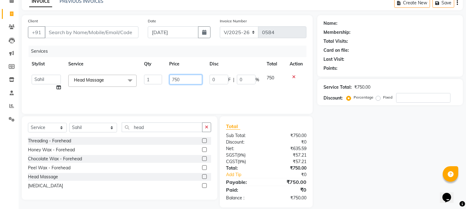
click at [194, 81] on input "750" at bounding box center [186, 80] width 33 height 10
type input "700"
click at [364, 142] on div "Name: Membership: Total Visits: Card on file: Last Visit: Points: Service Total…" at bounding box center [393, 111] width 150 height 193
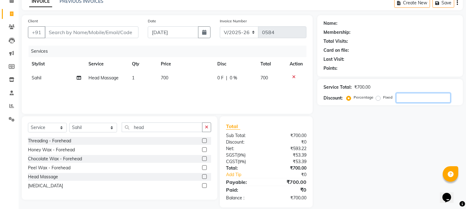
click at [419, 97] on input "number" at bounding box center [423, 98] width 54 height 10
type input "10"
click at [390, 160] on div "Name: Membership: Total Visits: Card on file: Last Visit: Points: Service Total…" at bounding box center [393, 111] width 150 height 193
